Goal: Task Accomplishment & Management: Manage account settings

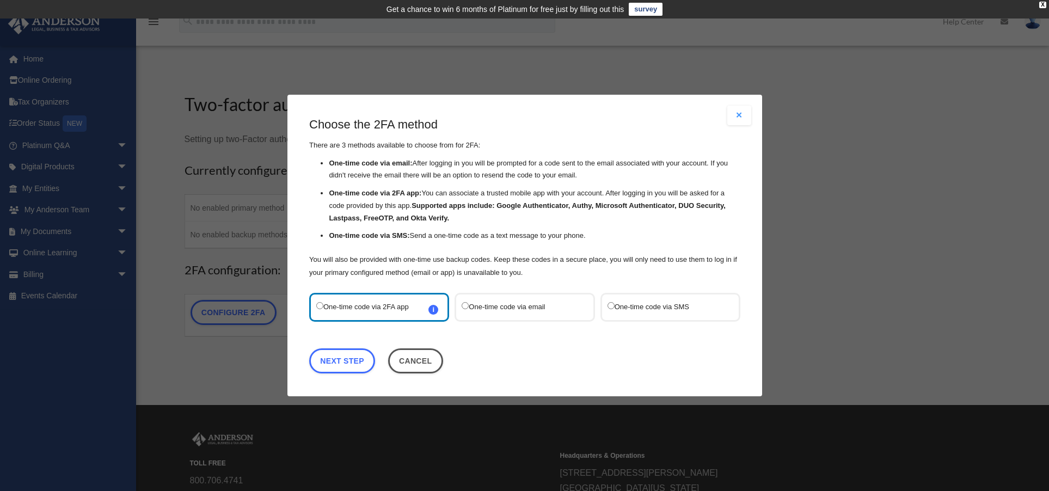
click at [639, 305] on label "One-time code via SMS" at bounding box center [664, 307] width 115 height 15
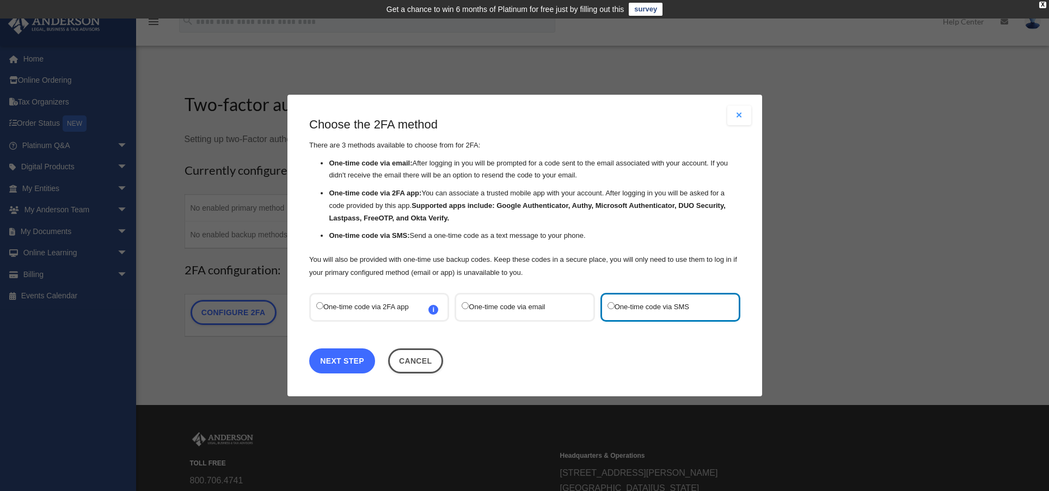
click at [348, 364] on link "Next Step" at bounding box center [342, 360] width 66 height 25
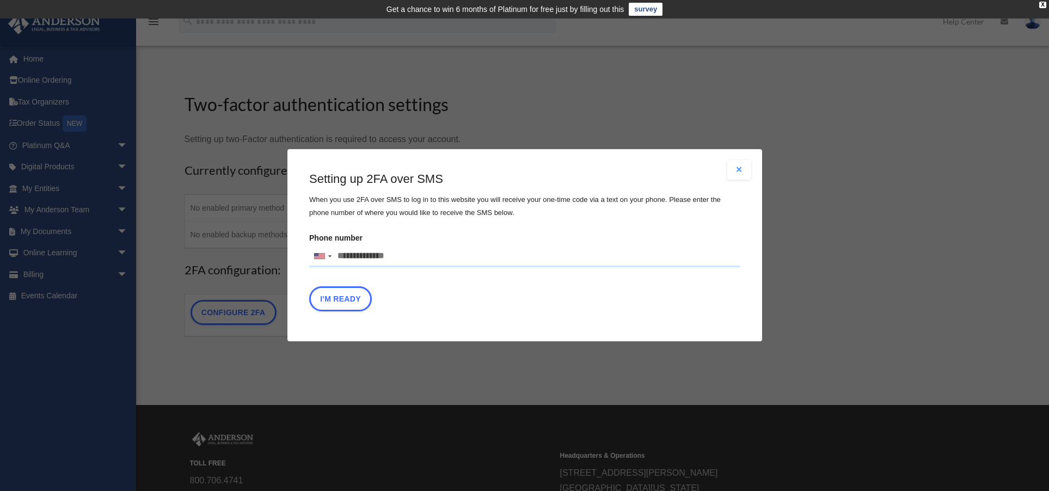
drag, startPoint x: 365, startPoint y: 243, endPoint x: 360, endPoint y: 254, distance: 12.4
click at [365, 244] on label "Phone number United States +1 United Kingdom +44 Afghanistan (‫افغانستان‬‎) +93…" at bounding box center [524, 248] width 431 height 37
click at [0, 0] on input "text" at bounding box center [0, 0] width 0 height 0
click at [359, 255] on input "Phone number United States +1 United Kingdom +44 Afghanistan (‫افغانستان‬‎) +93…" at bounding box center [524, 257] width 431 height 22
type input "**********"
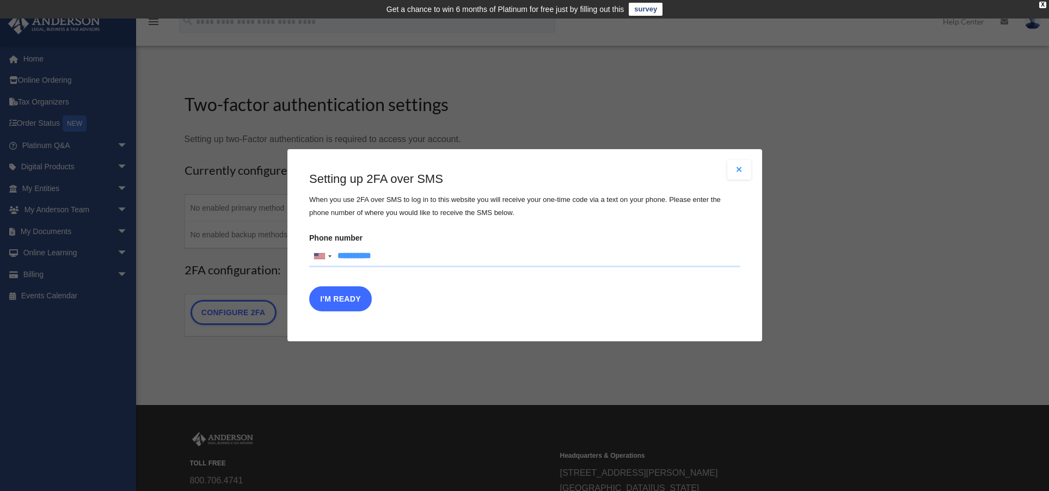
click at [343, 295] on button "I'm Ready" at bounding box center [340, 299] width 63 height 25
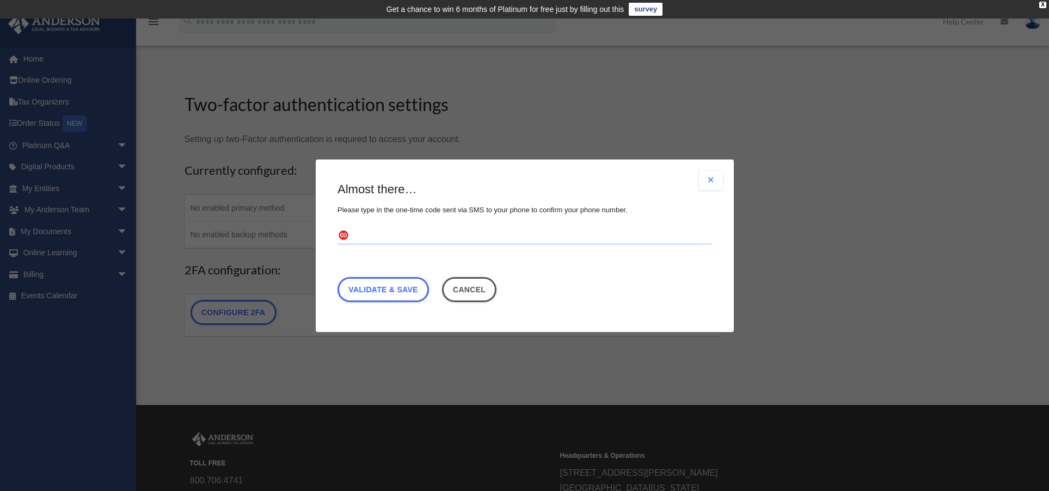
click at [370, 232] on input "text" at bounding box center [525, 235] width 375 height 17
type input "******"
click at [412, 286] on link "Validate & Save" at bounding box center [383, 289] width 91 height 25
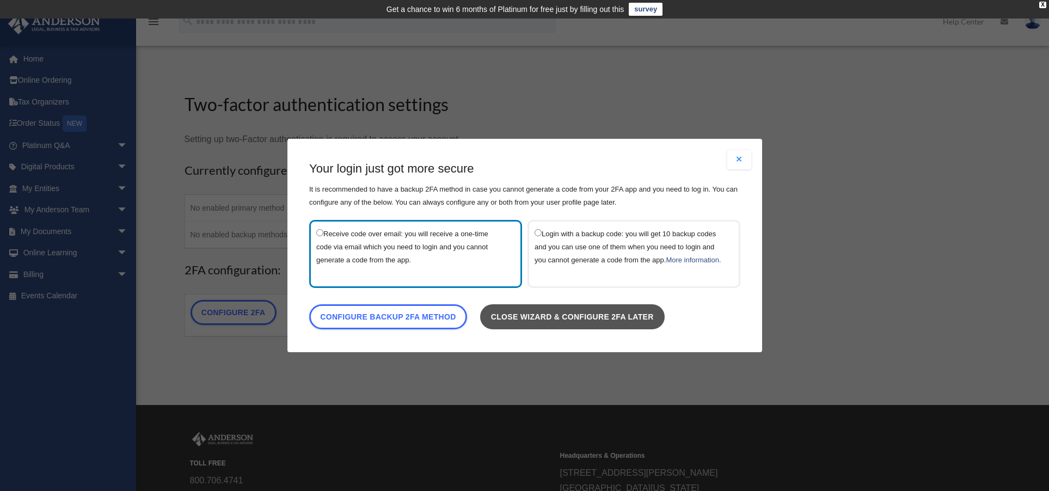
click at [621, 322] on link "Close wizard & configure 2FA later" at bounding box center [572, 316] width 185 height 25
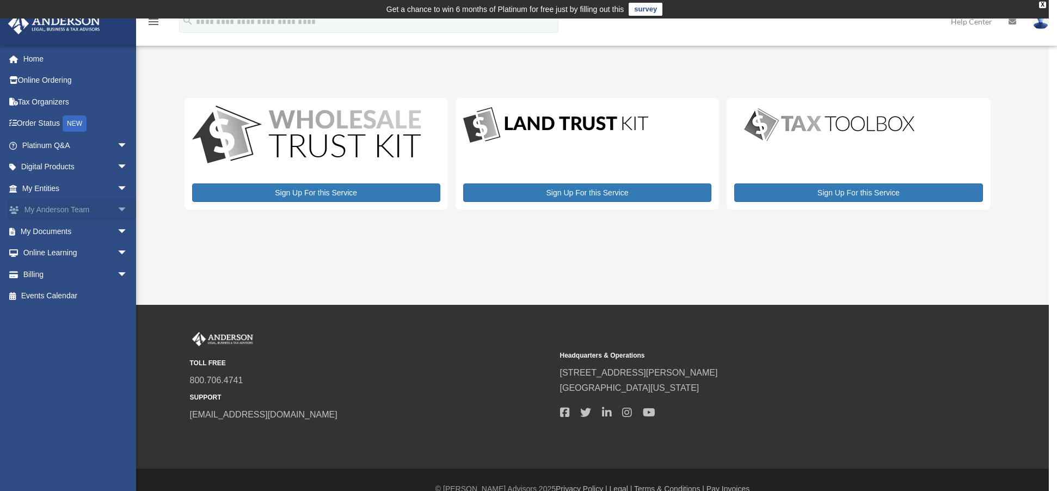
click at [42, 206] on link "My Anderson Team arrow_drop_down" at bounding box center [76, 210] width 137 height 22
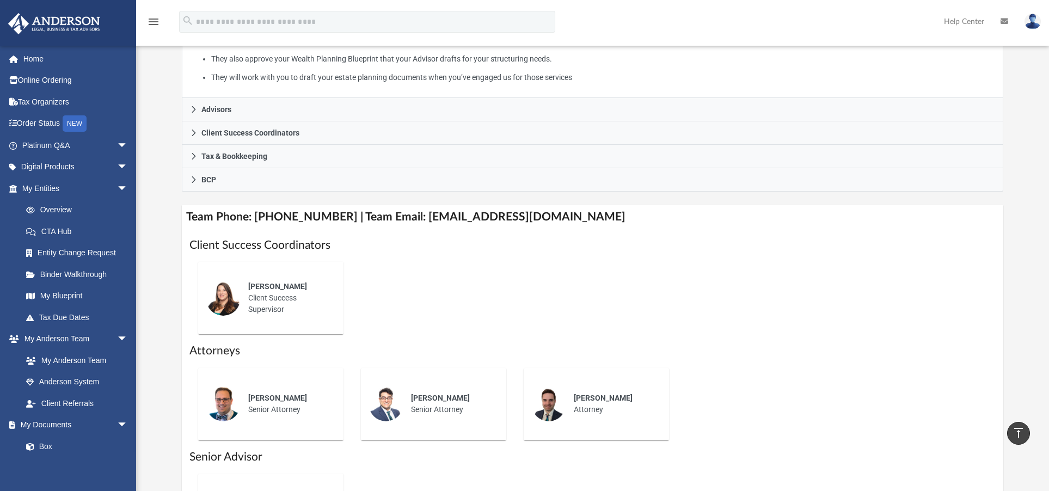
scroll to position [247, 0]
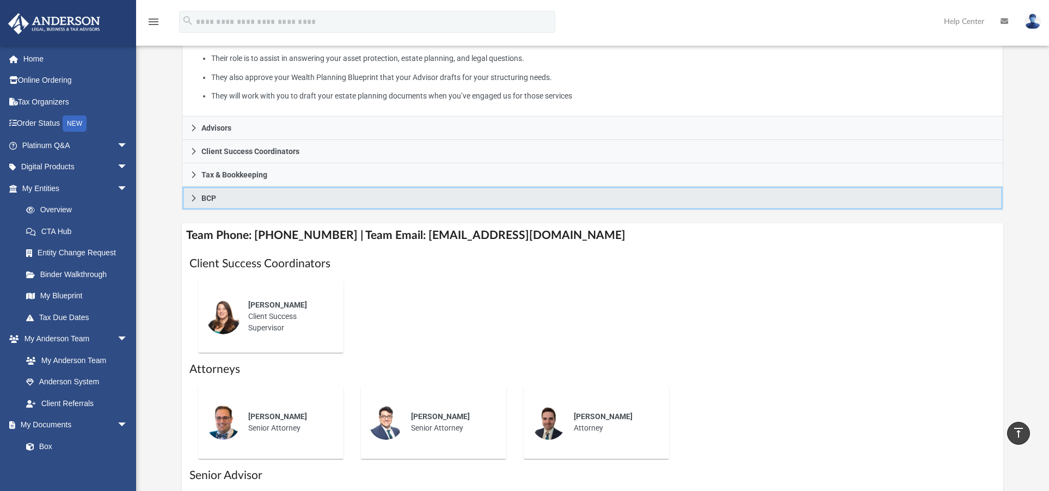
click at [195, 199] on icon at bounding box center [194, 198] width 4 height 7
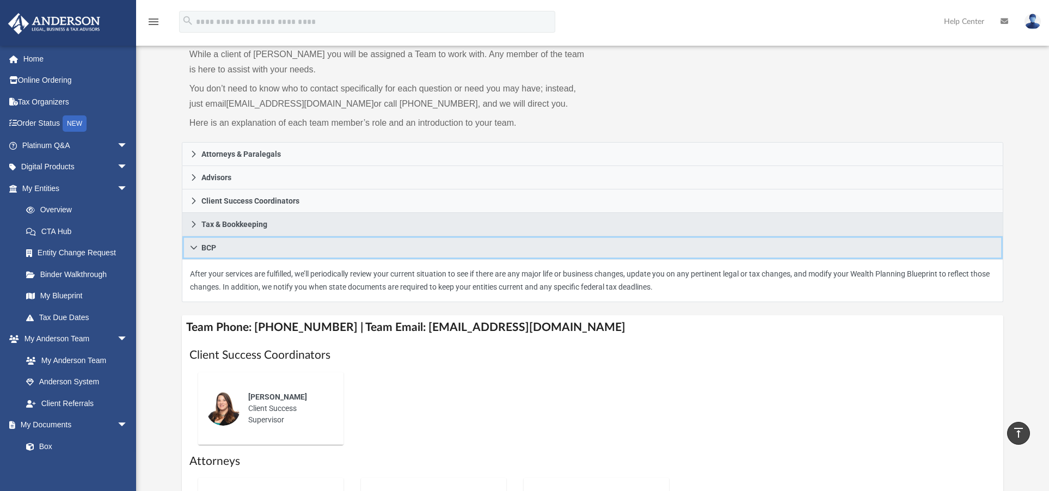
scroll to position [84, 0]
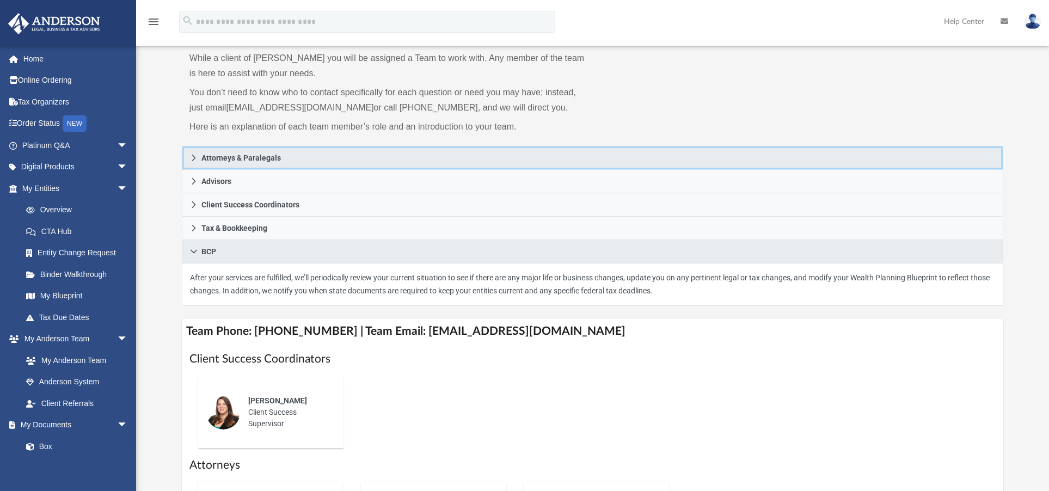
click at [198, 155] on link "Attorneys & Paralegals" at bounding box center [592, 158] width 821 height 24
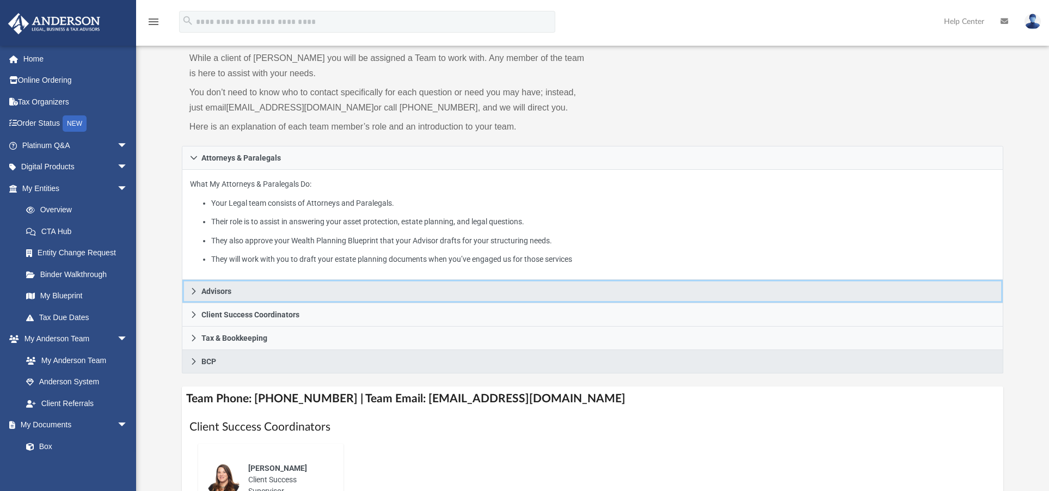
click at [193, 295] on icon at bounding box center [194, 291] width 8 height 8
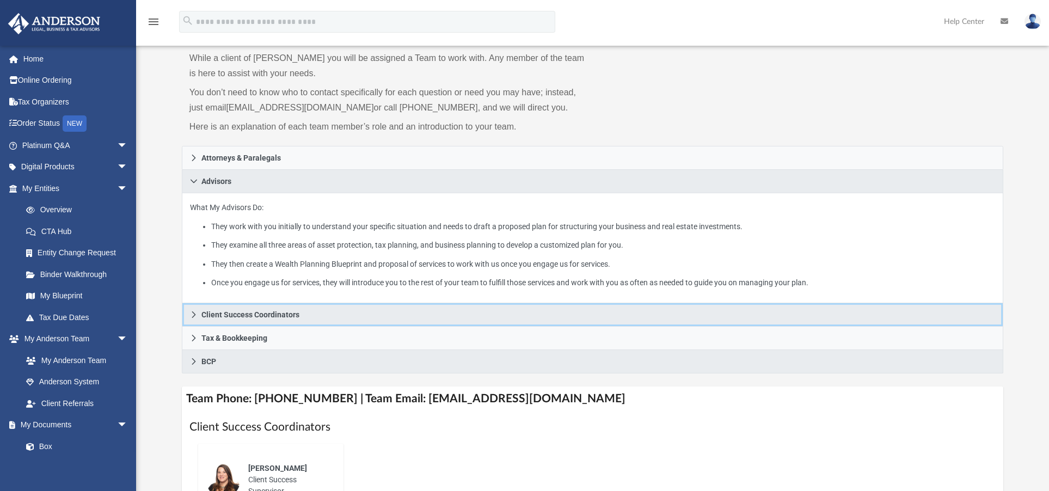
click at [193, 316] on icon at bounding box center [194, 314] width 4 height 7
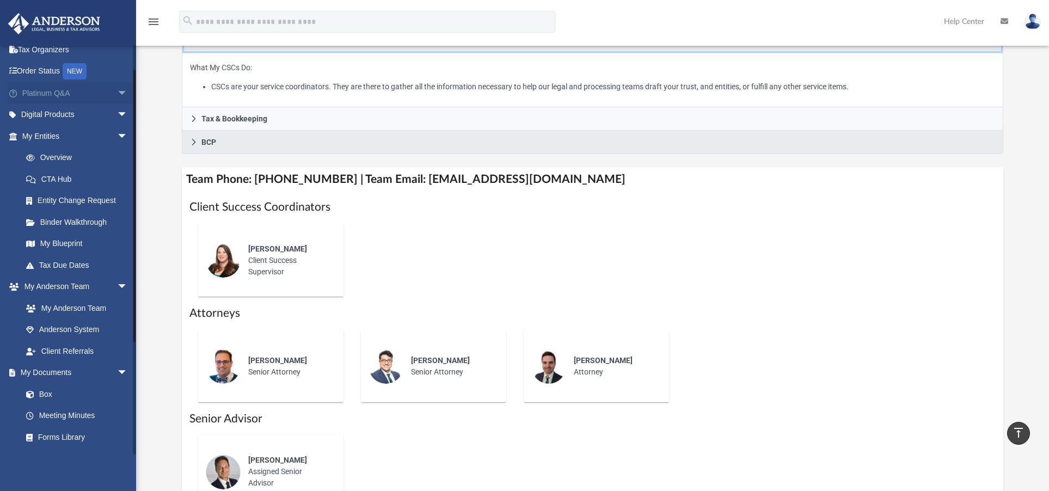
scroll to position [35, 0]
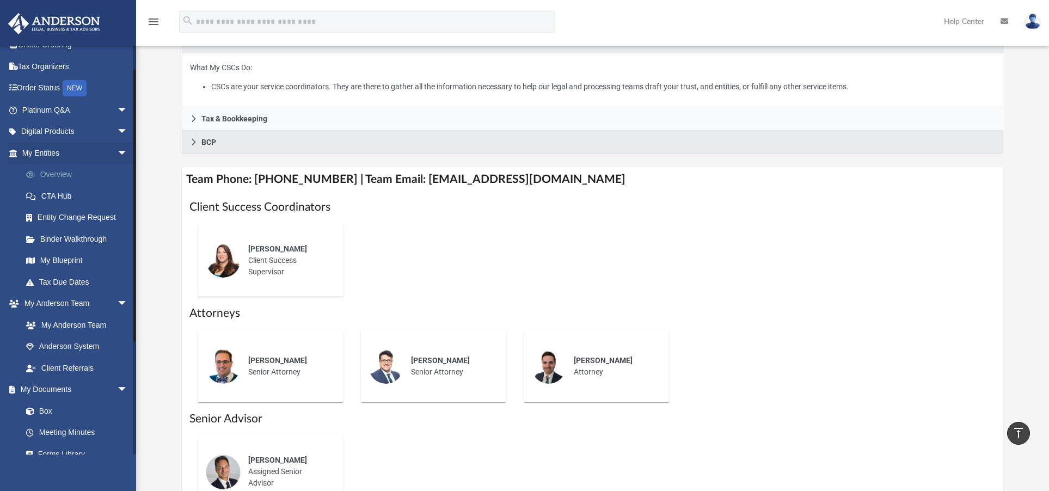
click at [68, 174] on link "Overview" at bounding box center [79, 175] width 129 height 22
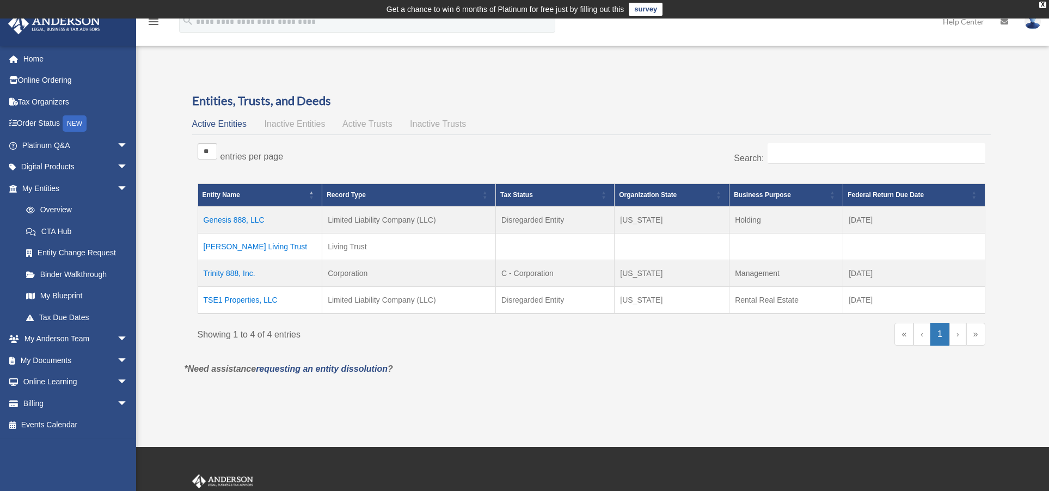
click at [242, 248] on td "Koch Living Trust" at bounding box center [260, 246] width 125 height 27
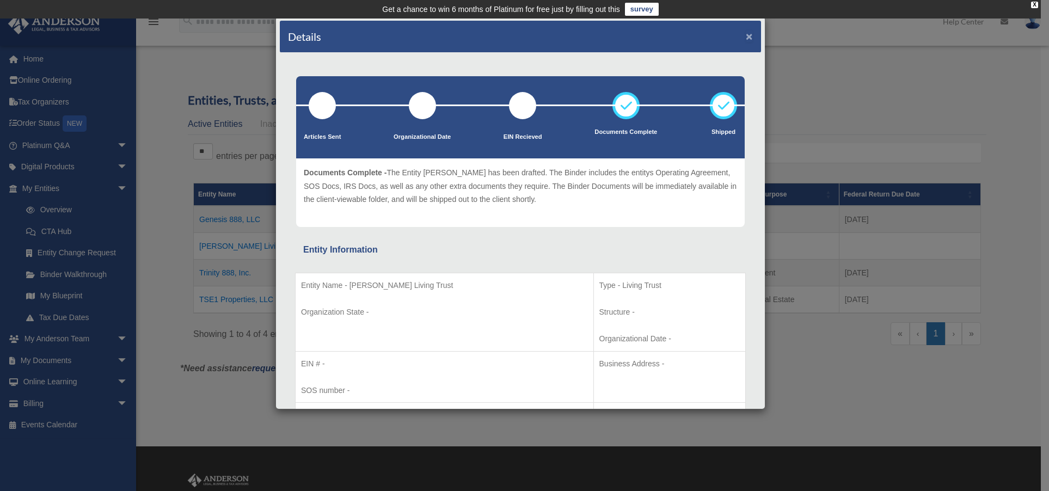
click at [746, 34] on button "×" at bounding box center [749, 35] width 7 height 11
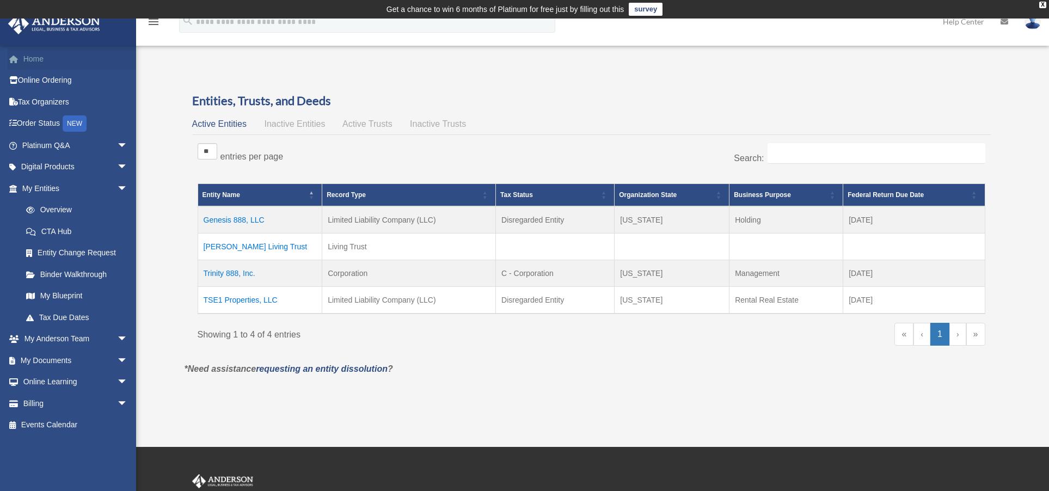
click at [38, 64] on link "Home" at bounding box center [76, 59] width 137 height 22
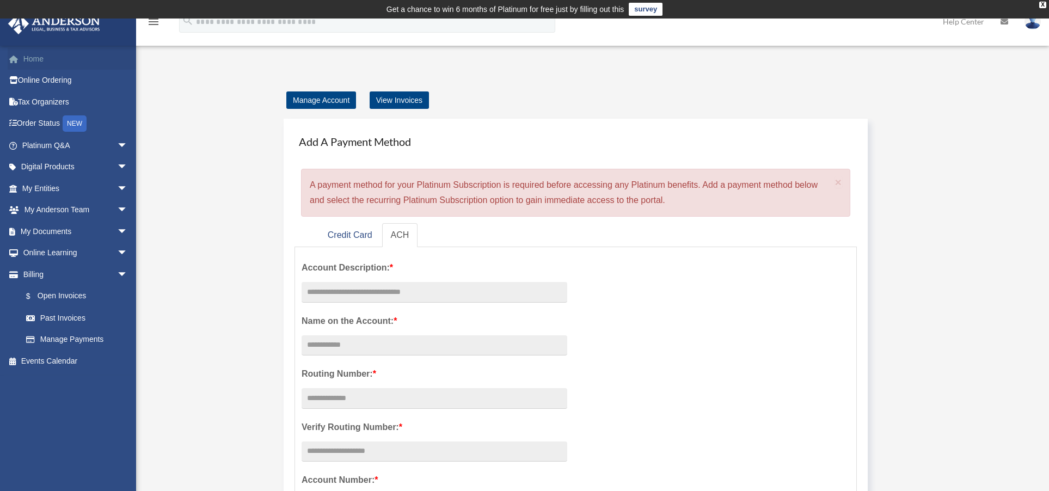
click at [28, 59] on link "Home" at bounding box center [76, 59] width 137 height 22
click at [25, 29] on img at bounding box center [54, 23] width 99 height 21
